Goal: Information Seeking & Learning: Learn about a topic

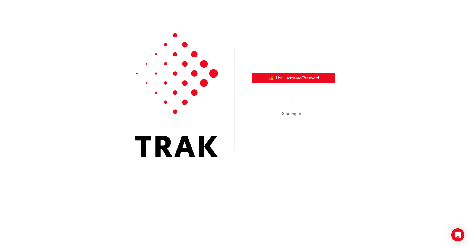
click at [285, 73] on button "User Authentication Icon - Blue Person, Gold Lock Use Username/Password" at bounding box center [293, 78] width 83 height 10
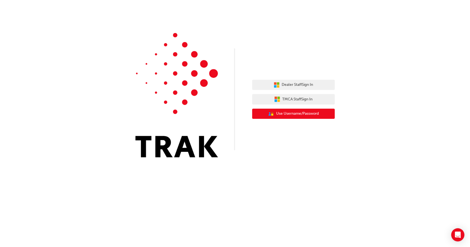
click at [296, 111] on span "Use Username/Password" at bounding box center [297, 114] width 43 height 6
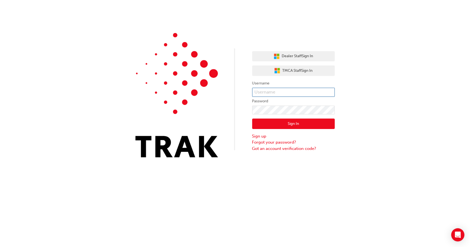
click at [269, 92] on input "text" at bounding box center [293, 92] width 83 height 9
type input "vinsaldrin@gmail.com"
click at [266, 90] on input "vinsaldrin@gmail.com" at bounding box center [293, 92] width 83 height 9
click at [371, 114] on div "Dealer Staff Sign In TMCA Staff Sign In Username vinsaldrin@gmail.com Password …" at bounding box center [235, 83] width 470 height 166
click at [287, 124] on button "Sign In" at bounding box center [293, 124] width 83 height 10
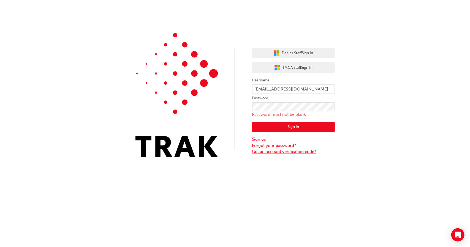
click at [271, 151] on link "Got an account verification code?" at bounding box center [293, 152] width 83 height 6
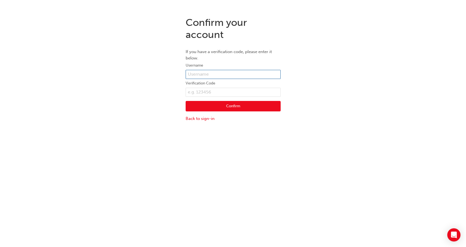
click at [210, 73] on input "text" at bounding box center [232, 74] width 95 height 9
type input "vinsaldrin@gmail.com"
click at [231, 109] on button "Confirm" at bounding box center [232, 106] width 95 height 10
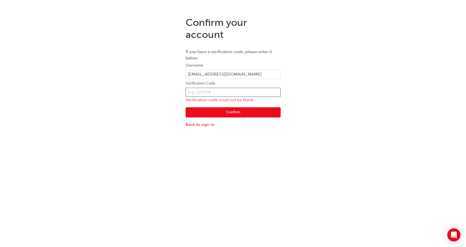
click at [210, 94] on input "text" at bounding box center [232, 92] width 95 height 9
type input "092668"
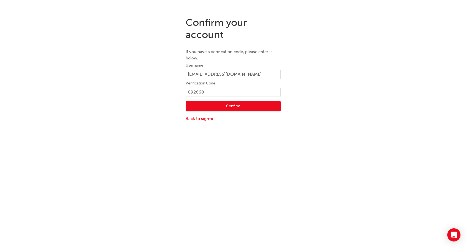
click at [223, 109] on button "Confirm" at bounding box center [232, 106] width 95 height 10
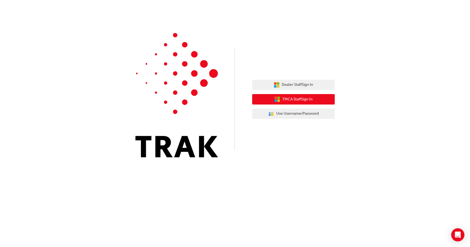
click at [314, 100] on button "TMCA Staff Sign In" at bounding box center [293, 99] width 83 height 10
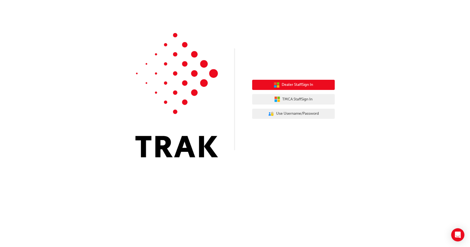
click at [279, 85] on button "Dealer Staff Sign In" at bounding box center [293, 85] width 83 height 10
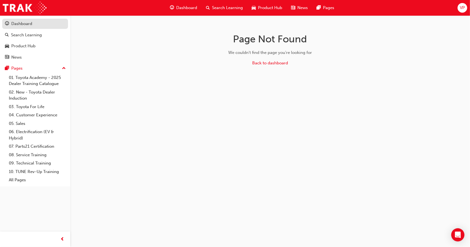
click at [24, 26] on div "Dashboard" at bounding box center [21, 24] width 21 height 6
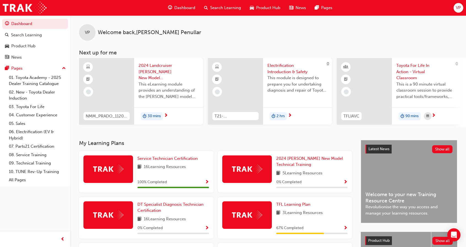
click at [183, 10] on span "Dashboard" at bounding box center [184, 8] width 21 height 6
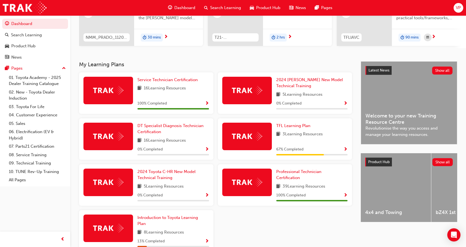
scroll to position [83, 0]
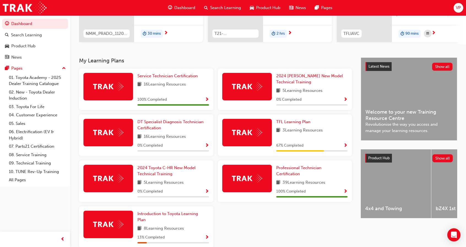
click at [344, 193] on span "Show Progress" at bounding box center [345, 191] width 4 height 5
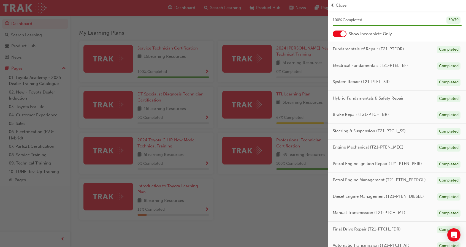
scroll to position [0, 0]
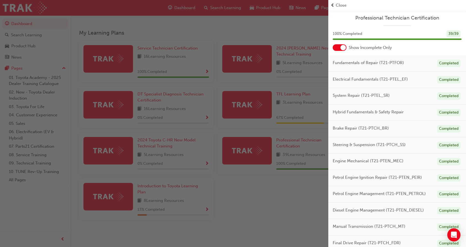
click at [408, 21] on span "Professional Technician Certification" at bounding box center [396, 18] width 129 height 6
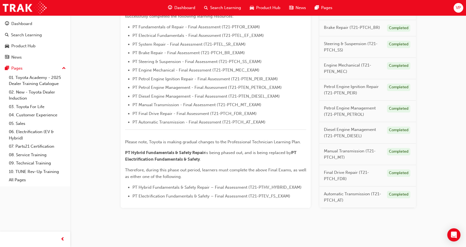
scroll to position [166, 0]
click at [204, 103] on span "PT Manual Transmission - Final Assessment (T21-PTCH_MT_EXAM)" at bounding box center [196, 104] width 129 height 5
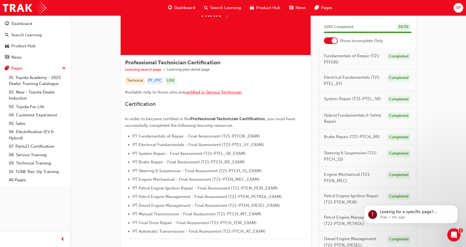
scroll to position [0, 0]
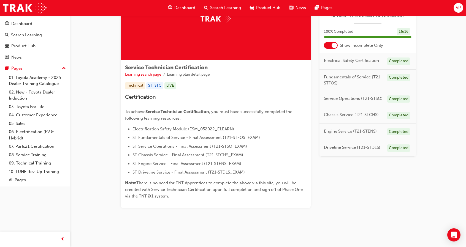
scroll to position [52, 0]
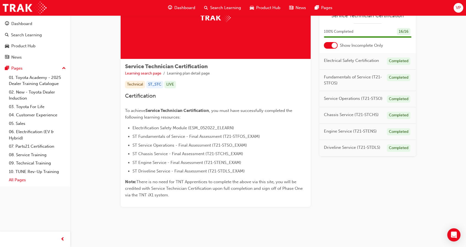
click at [20, 179] on link "All Pages" at bounding box center [37, 180] width 61 height 9
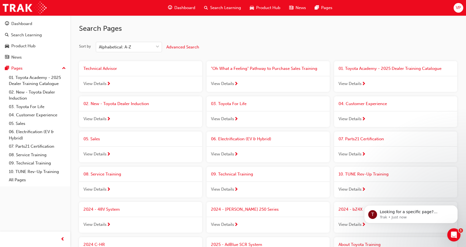
click at [239, 187] on div "View Details" at bounding box center [267, 190] width 123 height 16
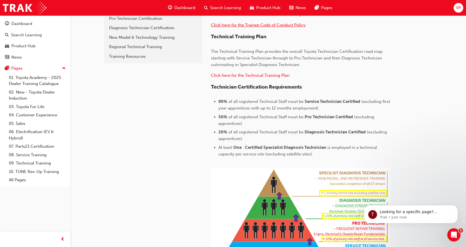
scroll to position [55, 0]
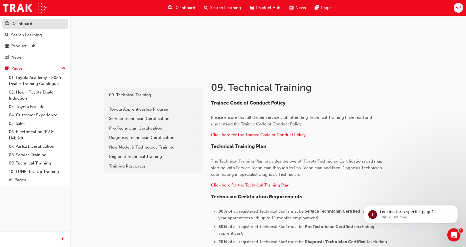
click at [18, 26] on div "Dashboard" at bounding box center [21, 24] width 21 height 6
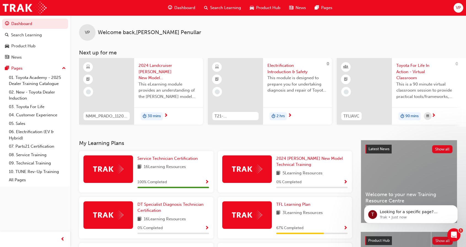
click at [206, 182] on span "Show Progress" at bounding box center [207, 182] width 4 height 5
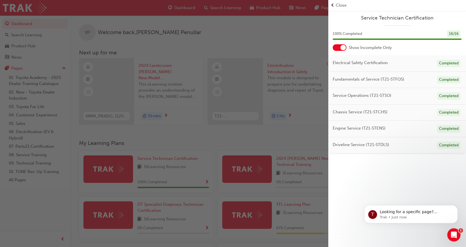
click at [445, 61] on div "Completed" at bounding box center [448, 63] width 23 height 7
click at [445, 83] on div "Completed" at bounding box center [448, 79] width 23 height 7
drag, startPoint x: 443, startPoint y: 109, endPoint x: 445, endPoint y: 136, distance: 26.5
click at [443, 111] on div "Completed" at bounding box center [448, 112] width 23 height 7
drag, startPoint x: 445, startPoint y: 136, endPoint x: 449, endPoint y: 160, distance: 24.8
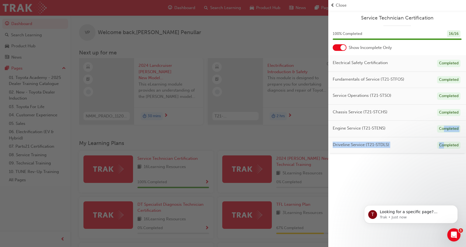
click at [445, 147] on div "Electrical Safety Certification Completed Fundamentals of Service (T21-STFOS) C…" at bounding box center [397, 104] width 138 height 98
click at [449, 165] on div "Service Technician Certification 100 % Completed 16 / 16 Show Incomplete Only E…" at bounding box center [397, 123] width 138 height 247
drag, startPoint x: 430, startPoint y: 166, endPoint x: 386, endPoint y: 124, distance: 61.3
click at [430, 166] on div "Service Technician Certification 100 % Completed 16 / 16 Show Incomplete Only E…" at bounding box center [397, 123] width 138 height 247
click at [340, 49] on div at bounding box center [339, 47] width 14 height 7
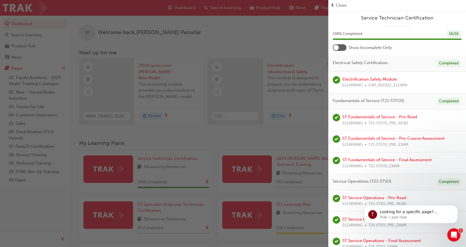
click at [437, 62] on div "Completed" at bounding box center [448, 63] width 23 height 7
click at [365, 63] on span "Electrical Safety Certification" at bounding box center [359, 63] width 55 height 6
click at [427, 20] on span "Service Technician Certification" at bounding box center [396, 18] width 129 height 6
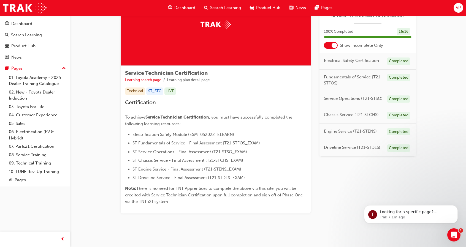
scroll to position [52, 0]
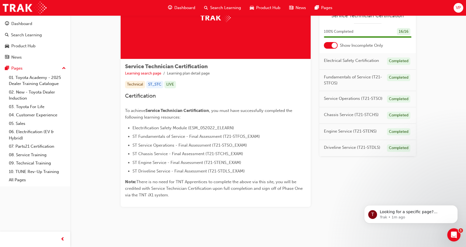
click at [141, 68] on span "Service Technician Certification" at bounding box center [166, 66] width 83 height 6
click at [139, 74] on link "Learning search page" at bounding box center [143, 73] width 36 height 5
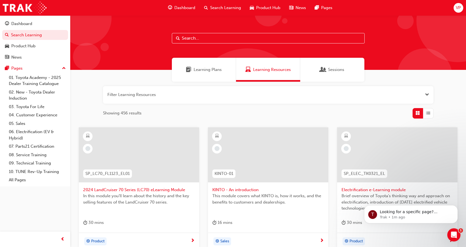
click at [214, 69] on span "Learning Plans" at bounding box center [207, 70] width 28 height 6
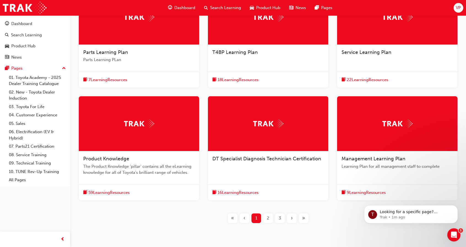
scroll to position [103, 0]
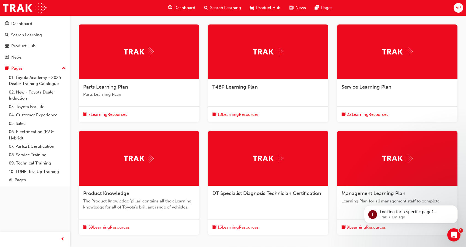
click at [370, 115] on span "22 Learning Resources" at bounding box center [367, 114] width 42 height 6
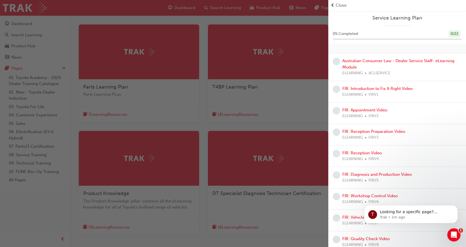
click at [294, 89] on div "button" at bounding box center [164, 123] width 328 height 247
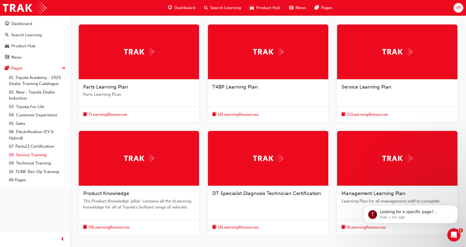
click at [34, 157] on link "08. Service Training" at bounding box center [37, 155] width 61 height 9
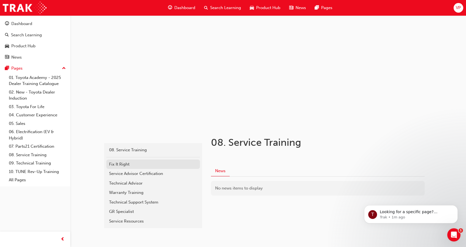
click at [114, 165] on div "Fix It Right" at bounding box center [153, 164] width 88 height 6
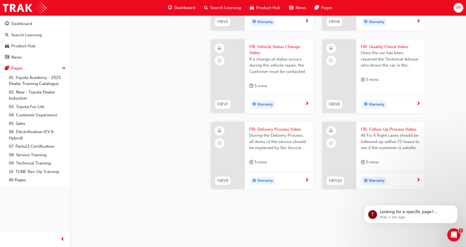
scroll to position [574, 0]
click at [22, 7] on img at bounding box center [25, 8] width 44 height 12
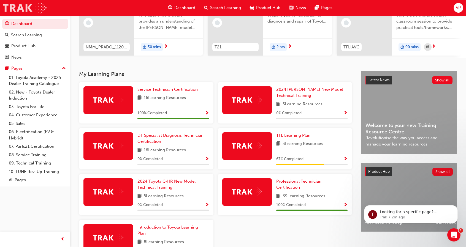
scroll to position [83, 0]
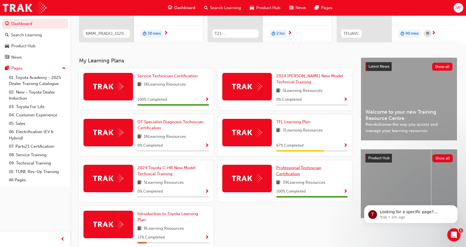
click at [302, 173] on link "Professional Technician Certification" at bounding box center [312, 171] width 72 height 12
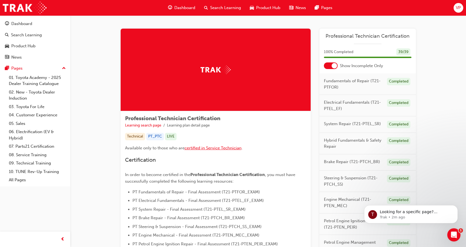
click at [208, 149] on span "certified in Service Technician" at bounding box center [212, 148] width 57 height 5
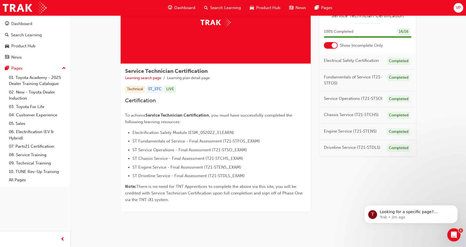
scroll to position [52, 0]
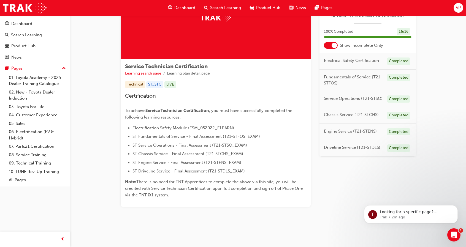
click at [329, 43] on div at bounding box center [331, 45] width 14 height 7
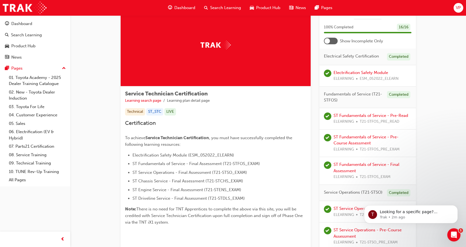
scroll to position [24, 0]
click at [420, 214] on p "Looking for a specific page? Technical, Toyota Network Training, Technical Trai…" at bounding box center [414, 212] width 71 height 6
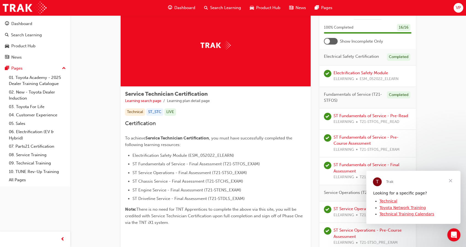
click at [451, 180] on span "Close" at bounding box center [450, 181] width 20 height 20
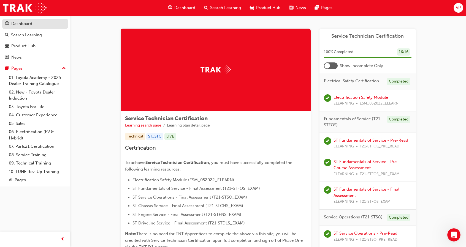
click at [25, 24] on div "Dashboard" at bounding box center [21, 24] width 21 height 6
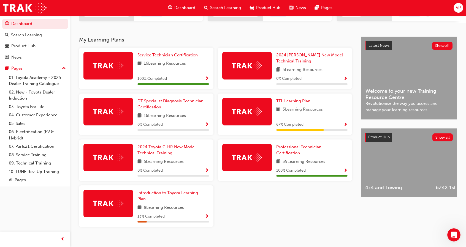
scroll to position [112, 0]
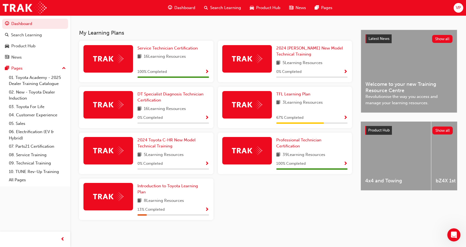
click at [345, 164] on span "Show Progress" at bounding box center [345, 164] width 4 height 5
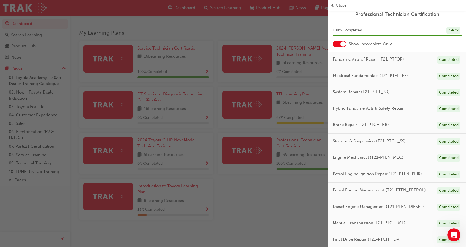
scroll to position [0, 0]
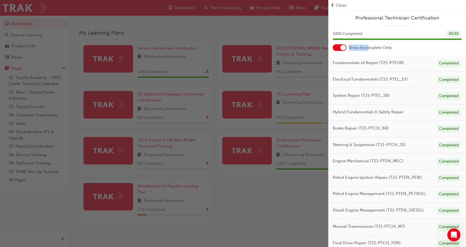
drag, startPoint x: 368, startPoint y: 44, endPoint x: 362, endPoint y: 24, distance: 21.5
click at [368, 41] on div "Professional Technician Certification 100 % Completed 39 / 39 Show Incomplete O…" at bounding box center [397, 139] width 138 height 258
click at [367, 12] on div "Professional Technician Certification 100 % Completed 39 / 39 Show Incomplete O…" at bounding box center [397, 139] width 138 height 258
drag, startPoint x: 371, startPoint y: 20, endPoint x: 378, endPoint y: 25, distance: 8.4
click at [371, 20] on span "Professional Technician Certification" at bounding box center [396, 18] width 129 height 6
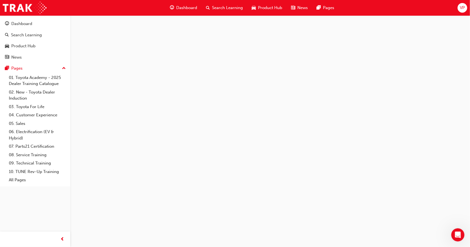
click at [378, 25] on div at bounding box center [235, 123] width 470 height 247
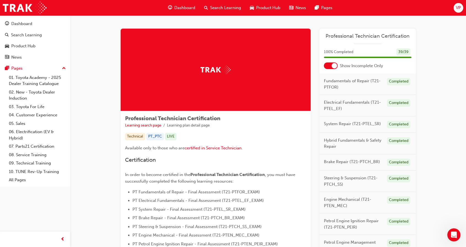
click at [196, 130] on div "Professional Technician Certification Learning search page Learning plan detail…" at bounding box center [216, 242] width 190 height 262
click at [159, 138] on div "PT_PTC" at bounding box center [155, 136] width 18 height 7
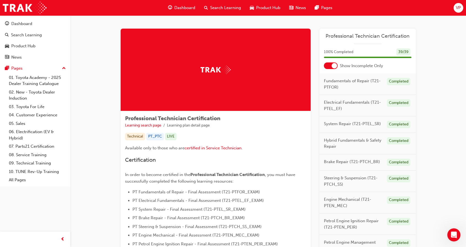
click at [137, 138] on div "Technical" at bounding box center [135, 136] width 20 height 7
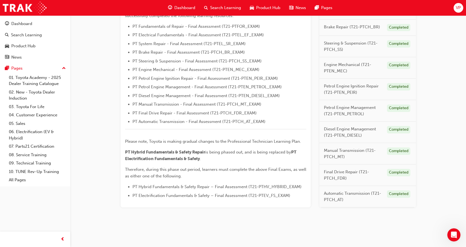
scroll to position [166, 0]
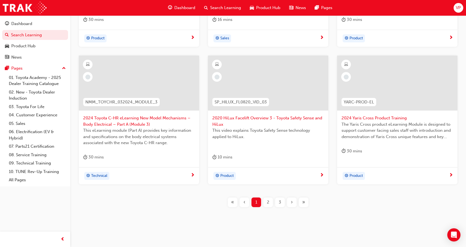
scroll to position [207, 0]
